Goal: Navigation & Orientation: Find specific page/section

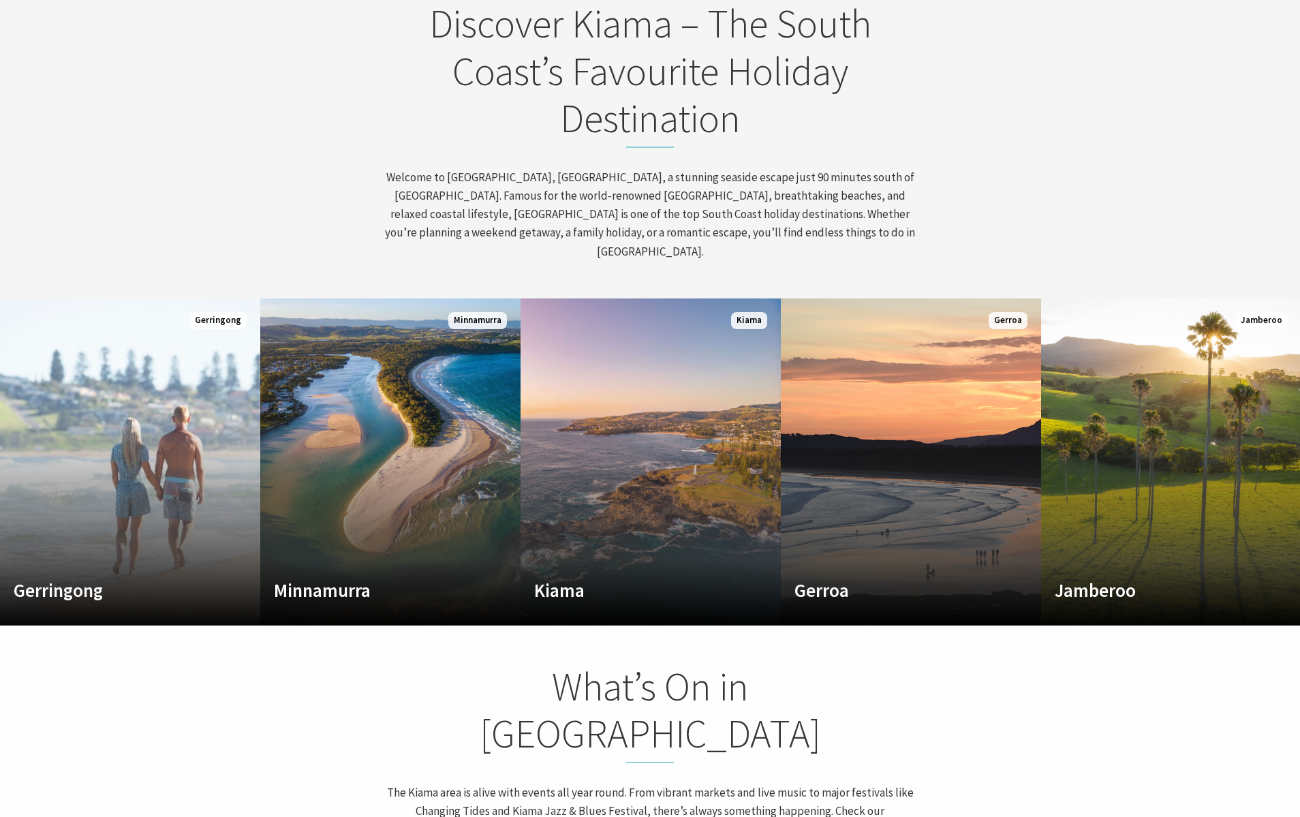
scroll to position [776, 0]
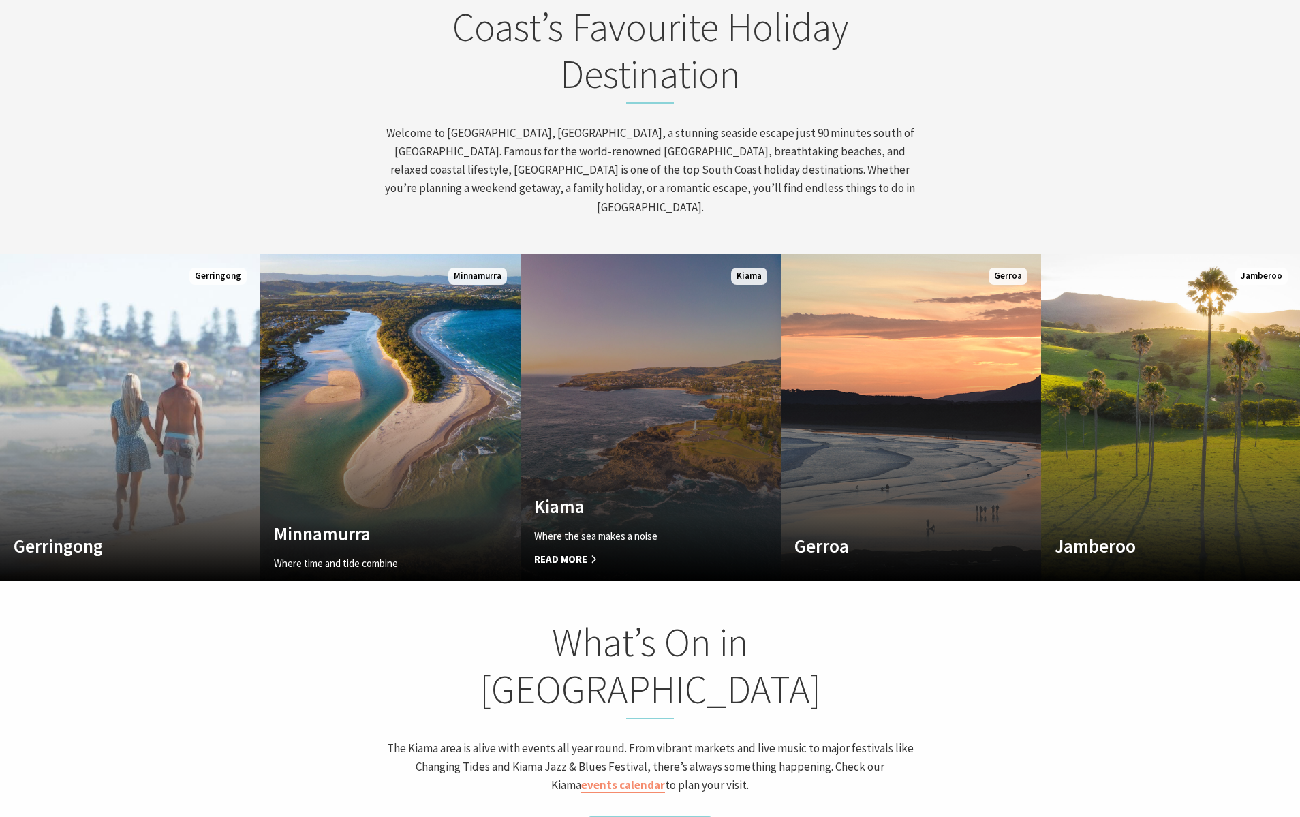
click at [712, 371] on link "Custom Image Used Kiama Where the sea makes a noise Read More Kiama" at bounding box center [650, 417] width 260 height 327
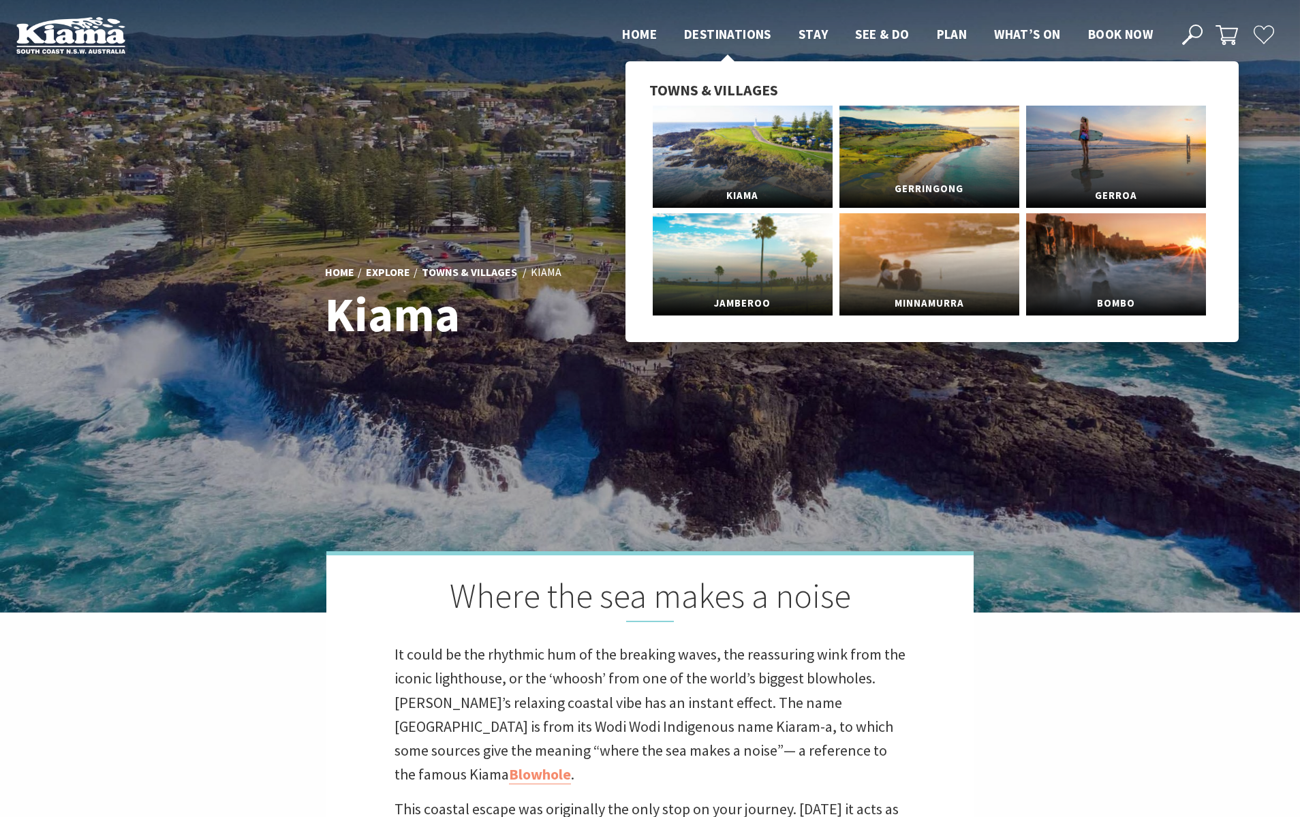
click at [967, 172] on link "Gerringong" at bounding box center [929, 157] width 180 height 102
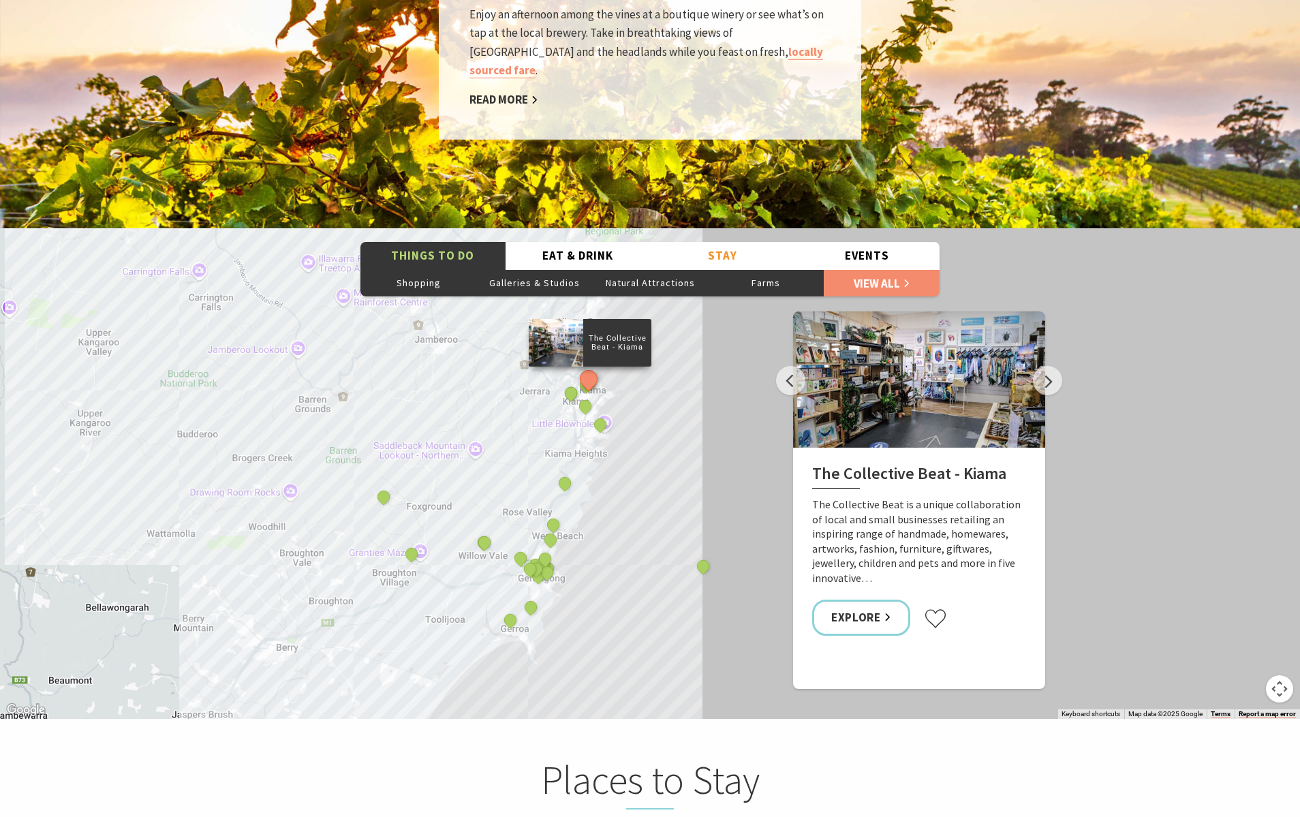
scroll to position [2302, 0]
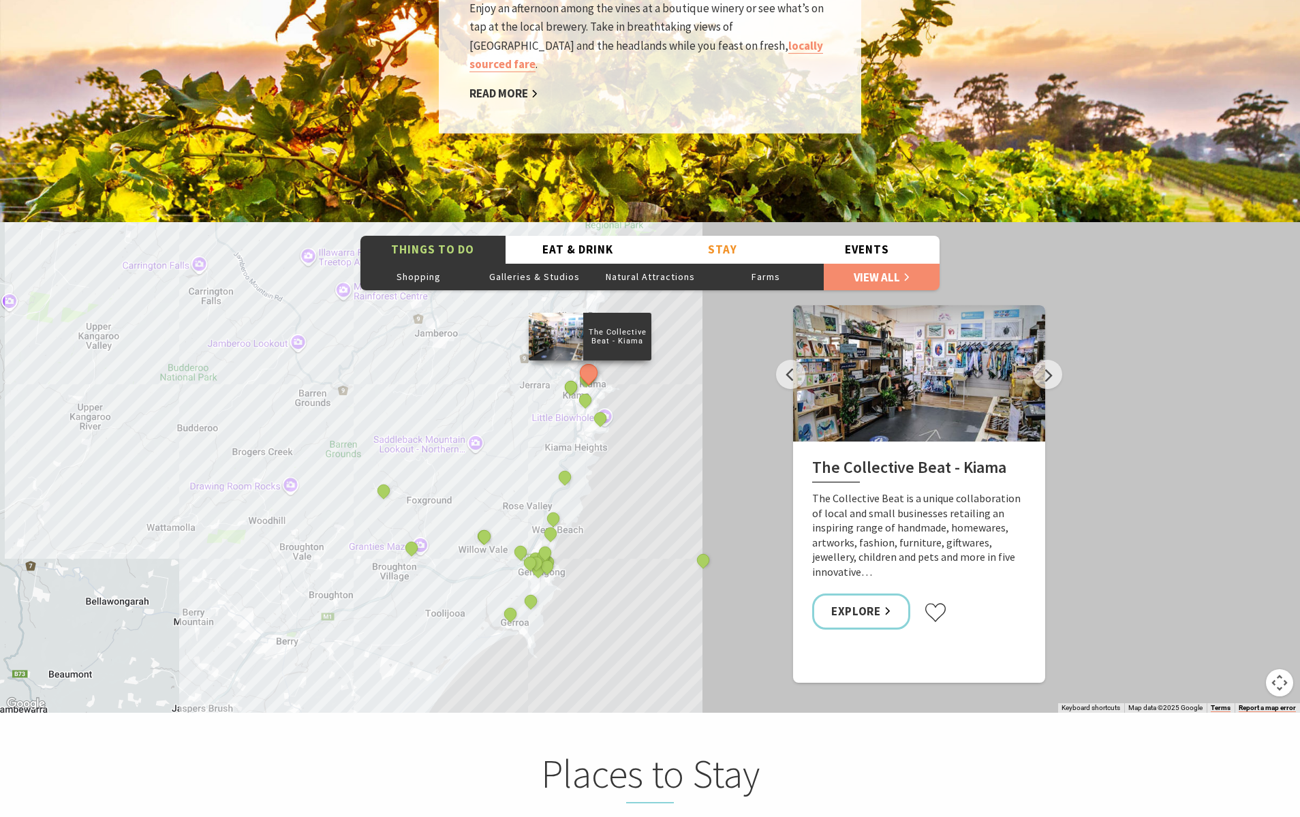
click at [643, 478] on div "The Collective Beat - [GEOGRAPHIC_DATA] [GEOGRAPHIC_DATA] [GEOGRAPHIC_DATA] [GE…" at bounding box center [650, 467] width 1300 height 490
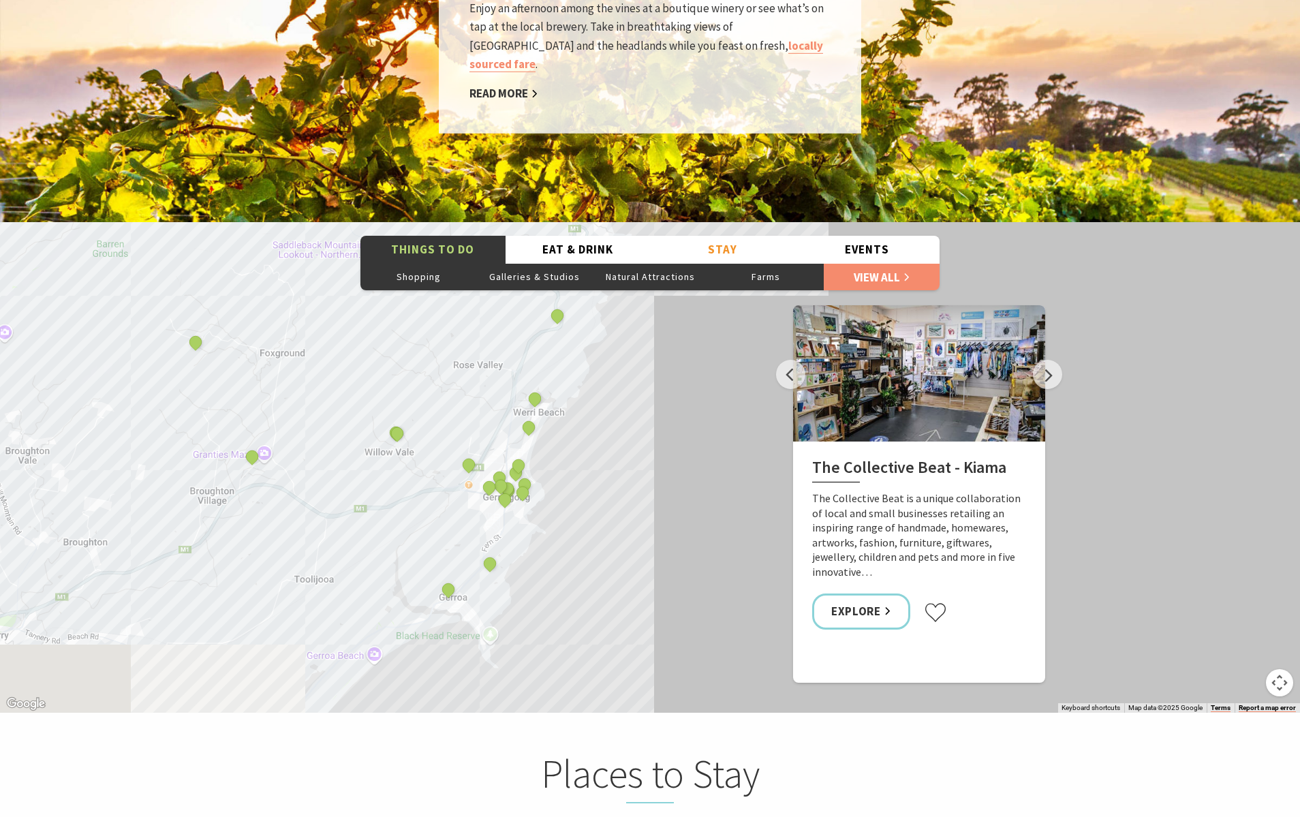
drag, startPoint x: 631, startPoint y: 452, endPoint x: 698, endPoint y: 311, distance: 156.3
click at [698, 311] on div "The Collective Beat - [GEOGRAPHIC_DATA] [GEOGRAPHIC_DATA] [GEOGRAPHIC_DATA] [GE…" at bounding box center [650, 467] width 1300 height 490
